Goal: Information Seeking & Learning: Understand process/instructions

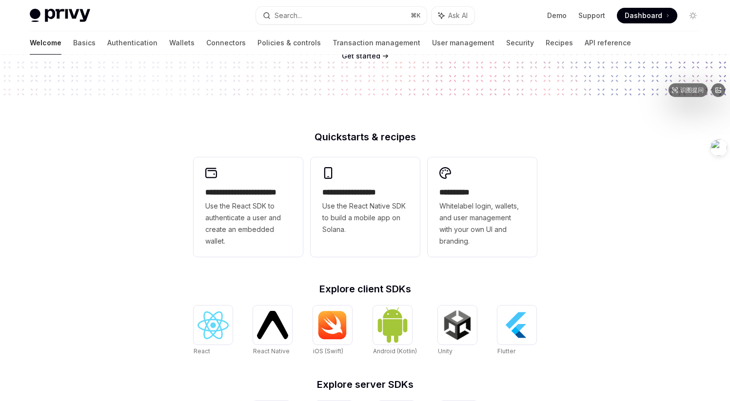
scroll to position [374, 0]
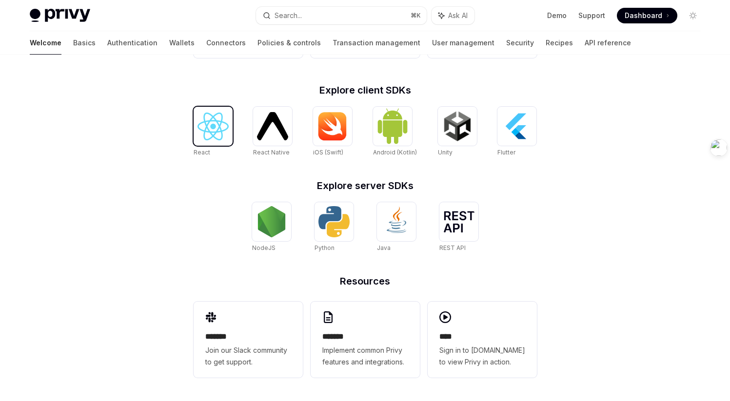
click at [198, 133] on img at bounding box center [213, 127] width 31 height 28
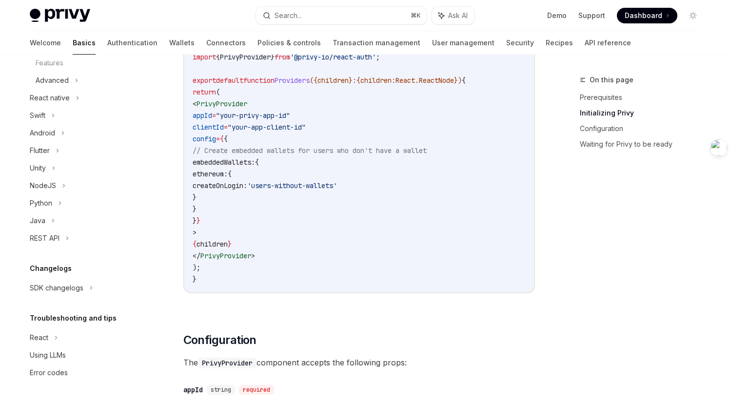
scroll to position [127, 0]
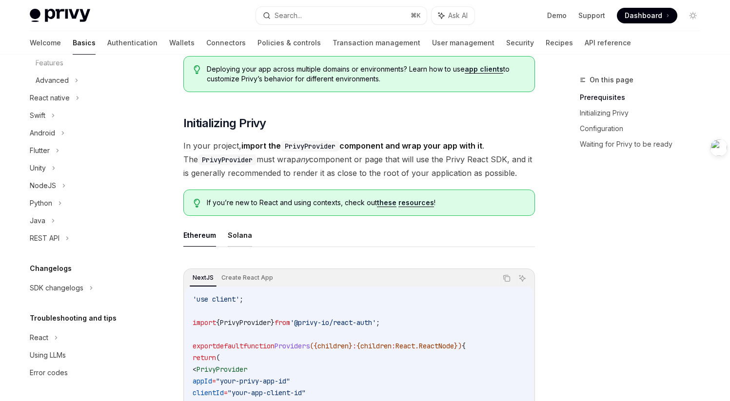
click at [238, 228] on button "Solana" at bounding box center [240, 235] width 24 height 23
click at [240, 234] on button "Solana" at bounding box center [240, 235] width 24 height 23
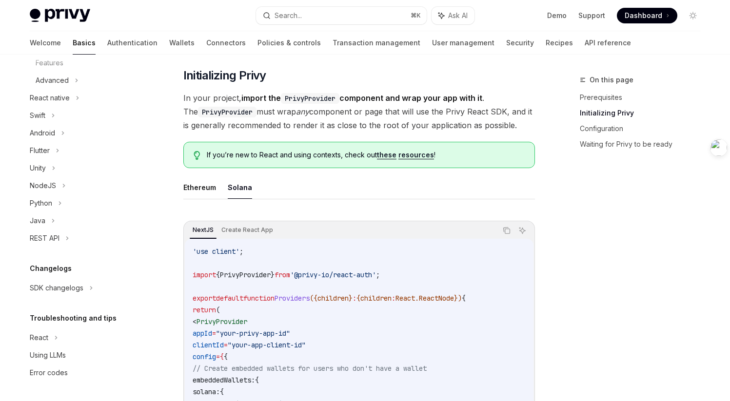
scroll to position [121, 0]
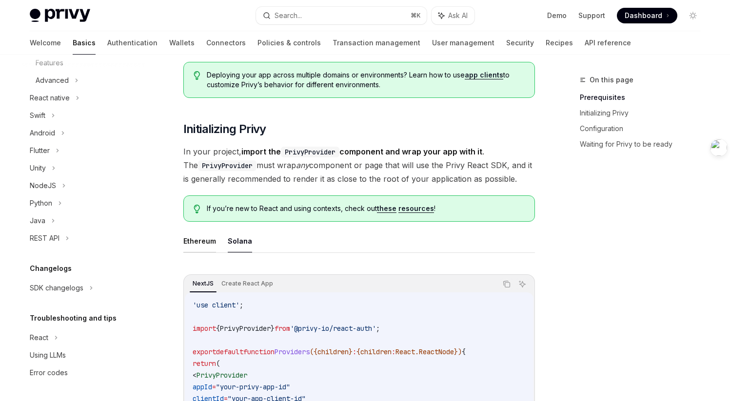
click at [196, 237] on button "Ethereum" at bounding box center [199, 241] width 33 height 23
click at [226, 238] on ul "Ethereum Solana" at bounding box center [359, 241] width 352 height 23
click at [190, 239] on button "Ethereum" at bounding box center [199, 241] width 33 height 23
click at [240, 240] on button "Solana" at bounding box center [240, 241] width 24 height 23
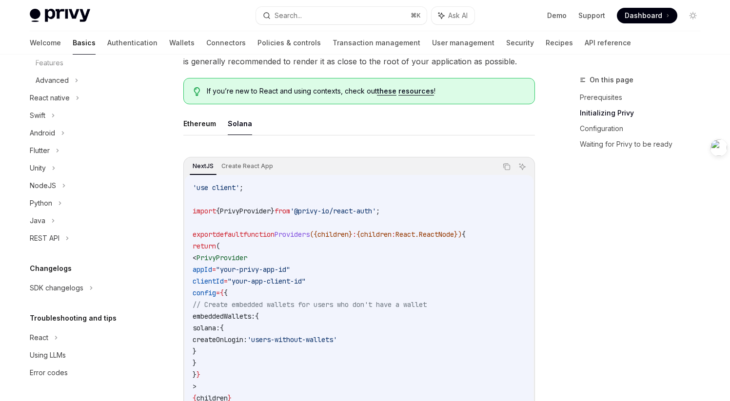
click at [189, 144] on div "Ethereum Solana NextJS Create React App Copy Ask AI 'use client' ; import { Pri…" at bounding box center [359, 310] width 352 height 396
click at [207, 124] on button "Ethereum" at bounding box center [199, 123] width 33 height 23
click at [268, 311] on code "'use client' ; import { PrivyProvider } from '@privy-io/react-auth' ; export de…" at bounding box center [359, 311] width 333 height 258
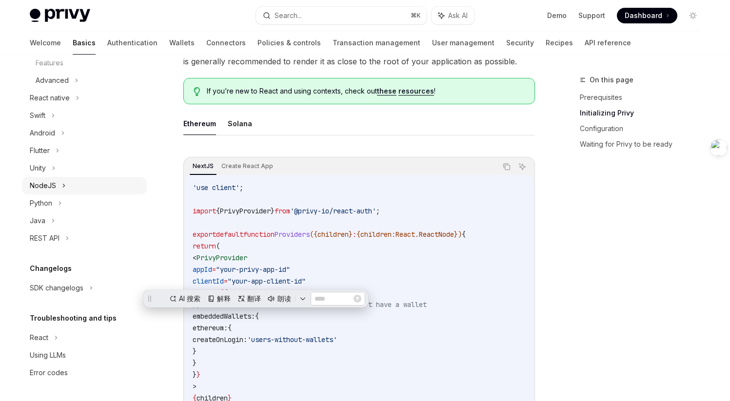
click at [69, 181] on div "NodeJS" at bounding box center [84, 186] width 125 height 18
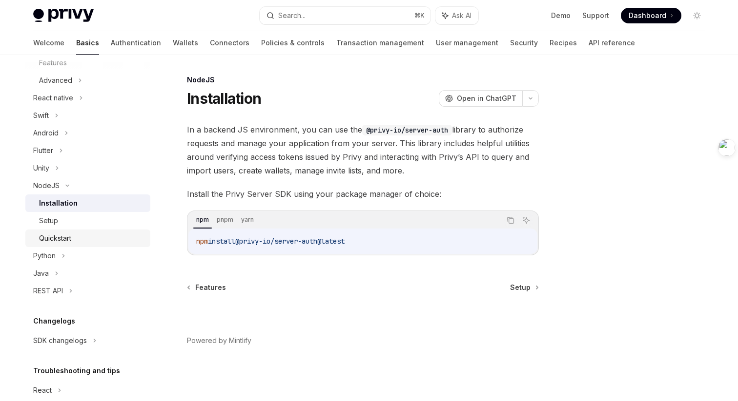
click at [82, 235] on div "Quickstart" at bounding box center [91, 239] width 105 height 12
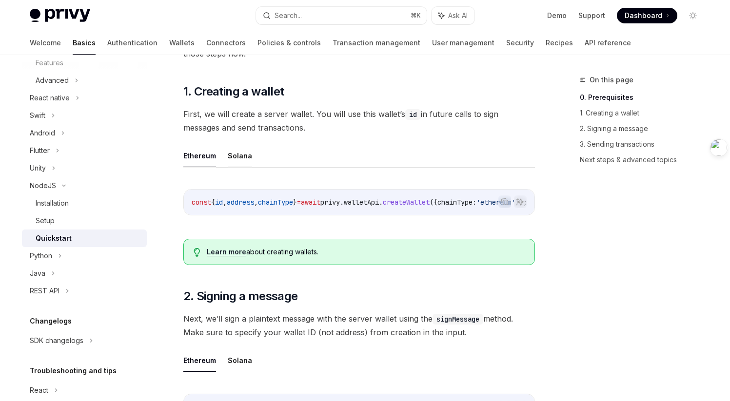
click at [239, 158] on button "Solana" at bounding box center [240, 155] width 24 height 23
type textarea "*"
drag, startPoint x: 348, startPoint y: 219, endPoint x: 445, endPoint y: 225, distance: 97.2
click at [445, 225] on div "Copy Ask AI const { id , address , chainType } = await privy . walletApi . crea…" at bounding box center [359, 206] width 352 height 52
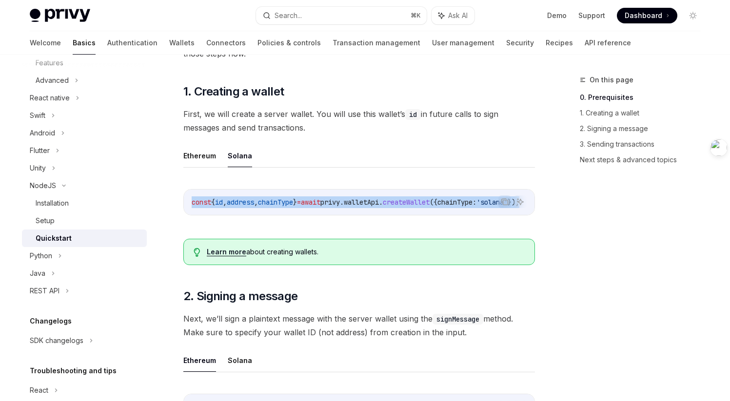
drag, startPoint x: 444, startPoint y: 220, endPoint x: 515, endPoint y: 219, distance: 70.7
click at [515, 219] on div "Copy Ask AI const { id , address , chainType } = await privy . walletApi . crea…" at bounding box center [359, 206] width 352 height 52
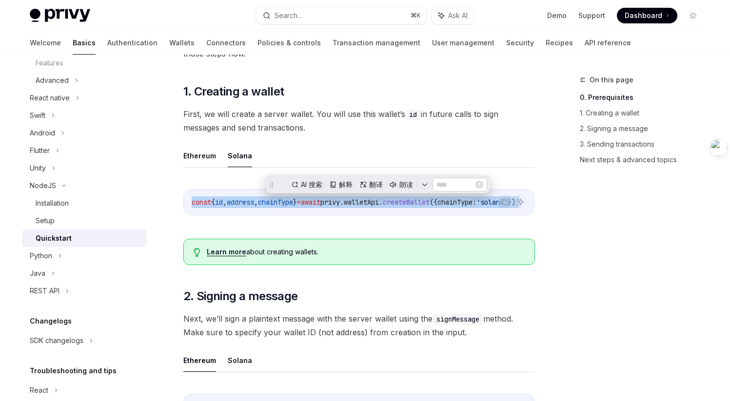
click at [458, 214] on div "const { id , address , chainType } = await privy . walletApi . createWallet ({ …" at bounding box center [359, 202] width 351 height 25
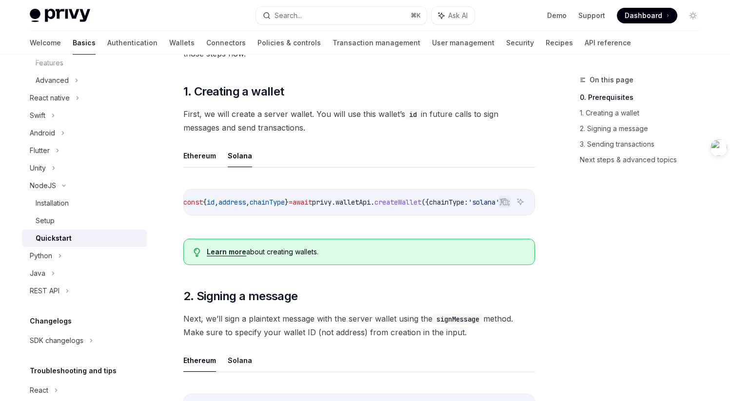
scroll to position [0, 45]
click at [413, 202] on span "createWallet" at bounding box center [398, 202] width 47 height 9
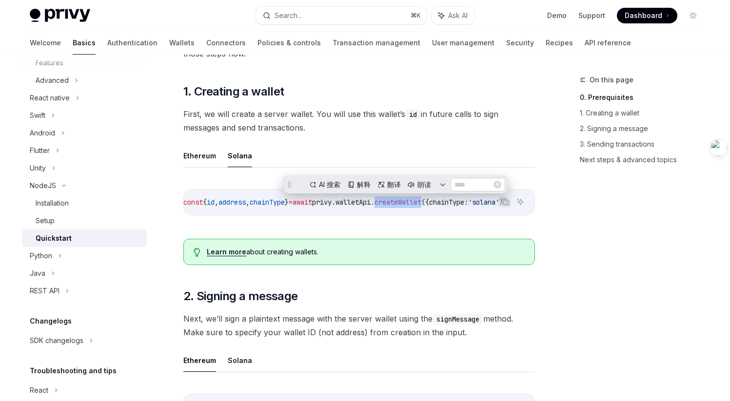
scroll to position [0, 0]
copy span "createWallet"
